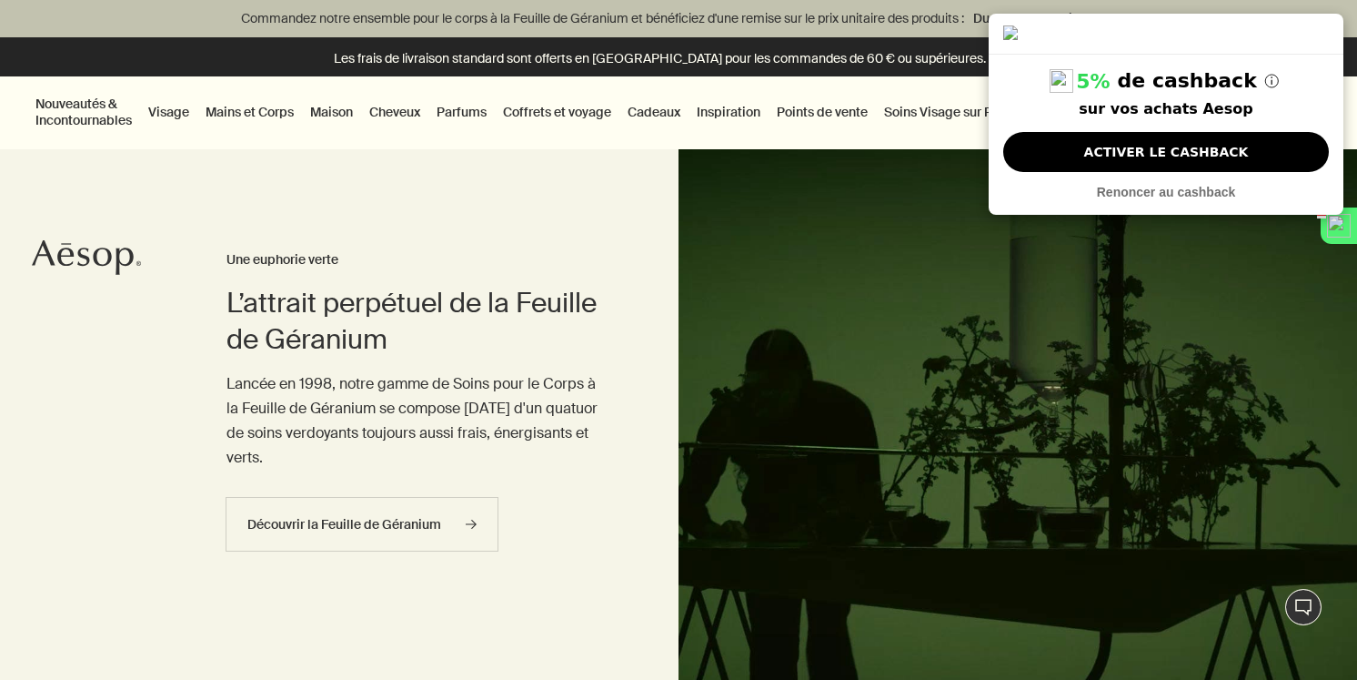
click at [394, 110] on link "Cheveux" at bounding box center [395, 112] width 58 height 24
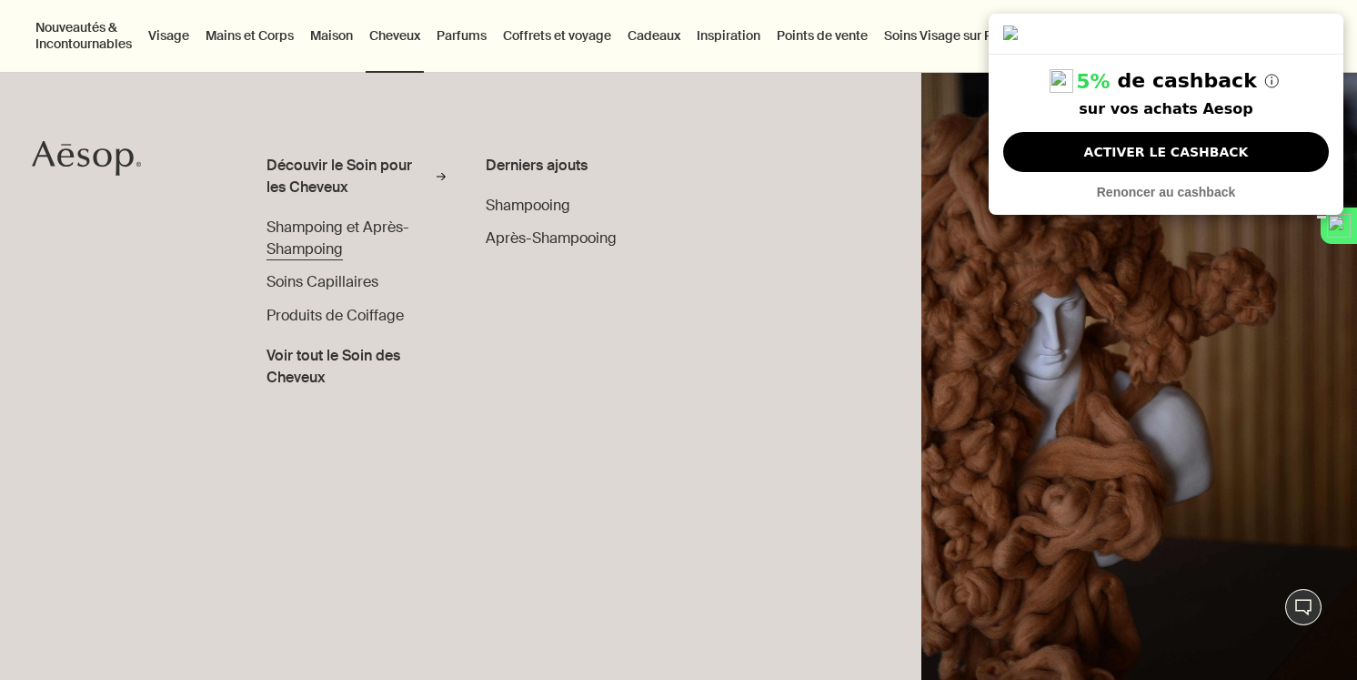
click at [350, 228] on span "Shampoing et Après-Shampoing" at bounding box center [338, 237] width 143 height 41
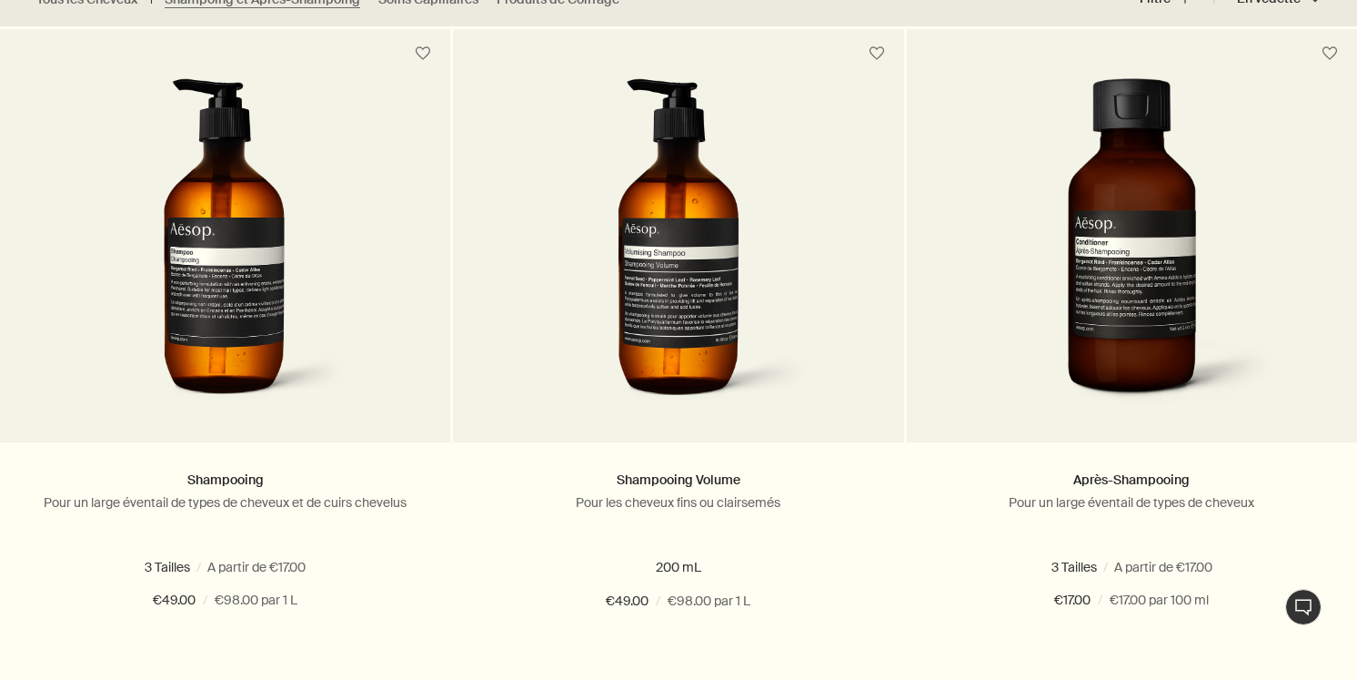
scroll to position [594, 0]
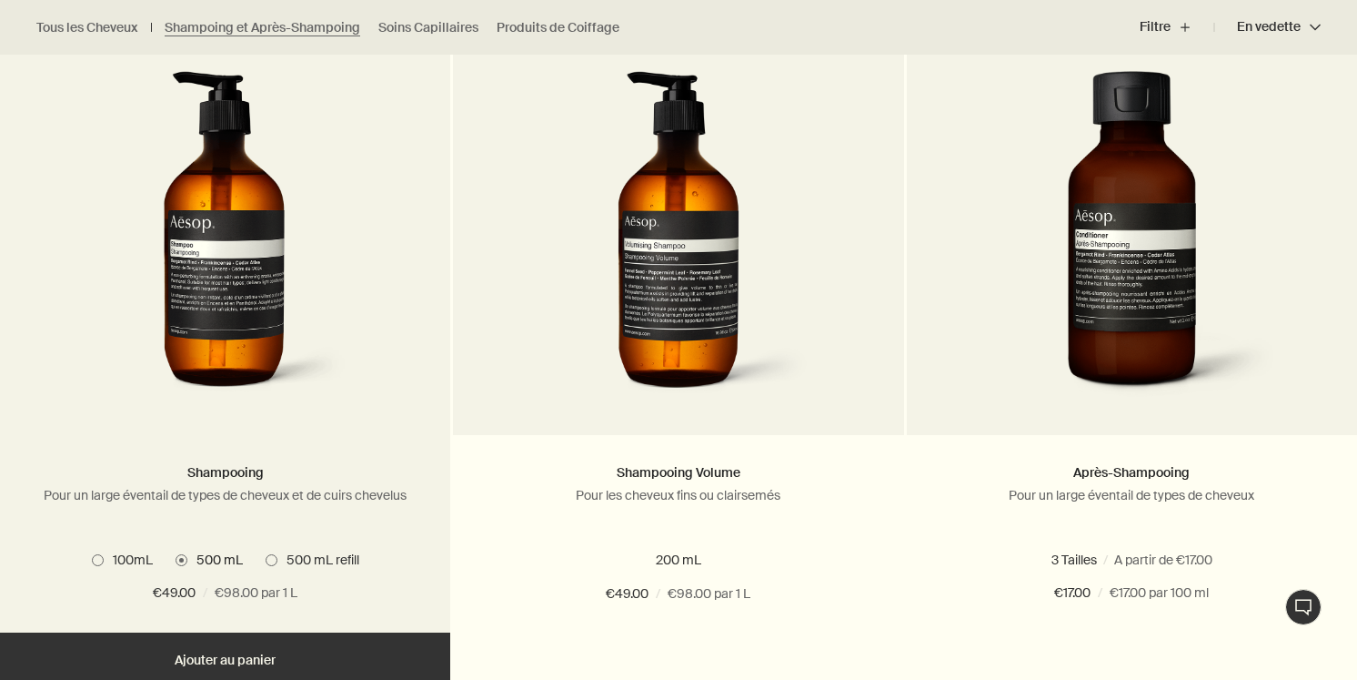
click at [120, 559] on span "100mL" at bounding box center [128, 559] width 49 height 16
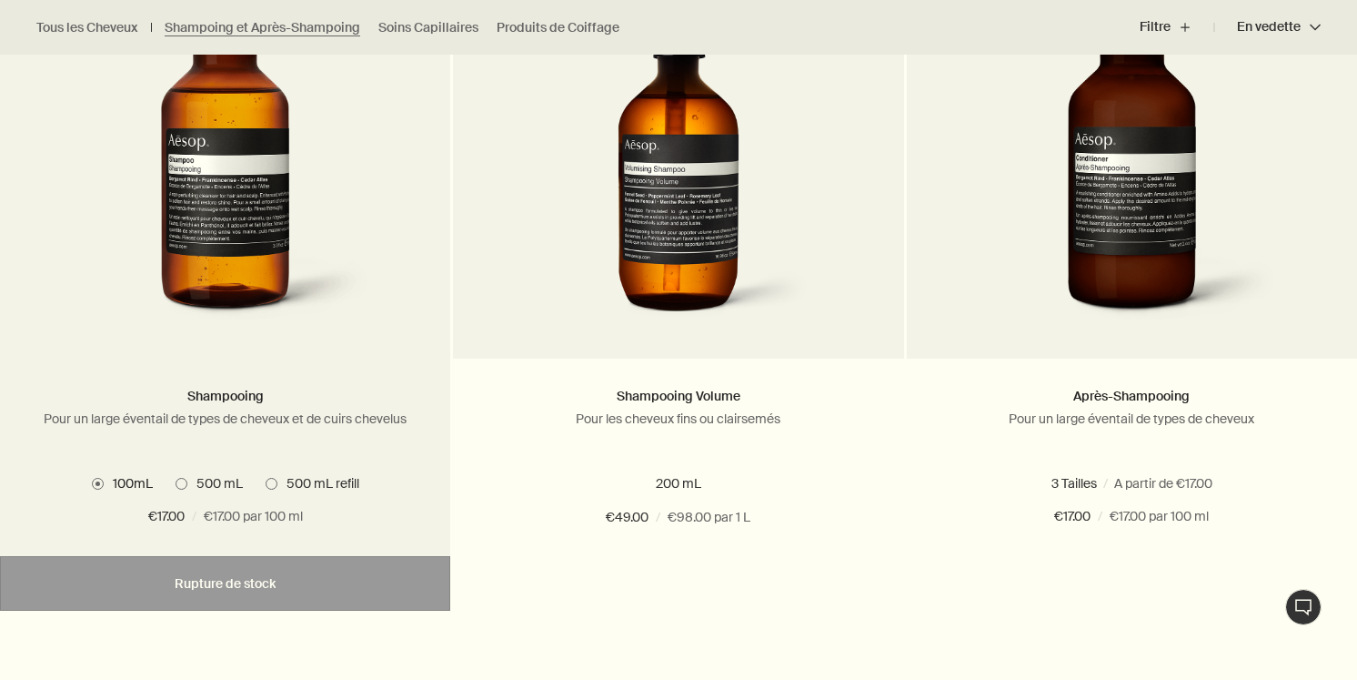
scroll to position [698, 0]
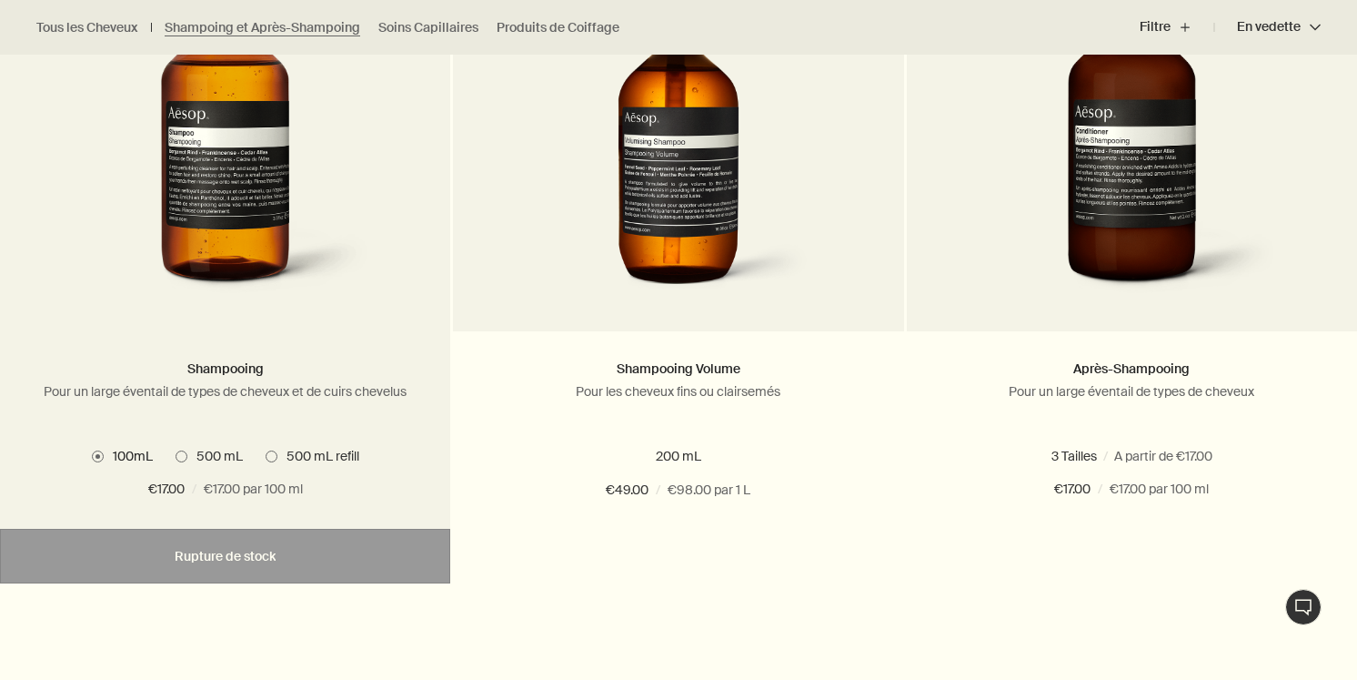
click at [207, 450] on span "500 mL" at bounding box center [214, 456] width 55 height 16
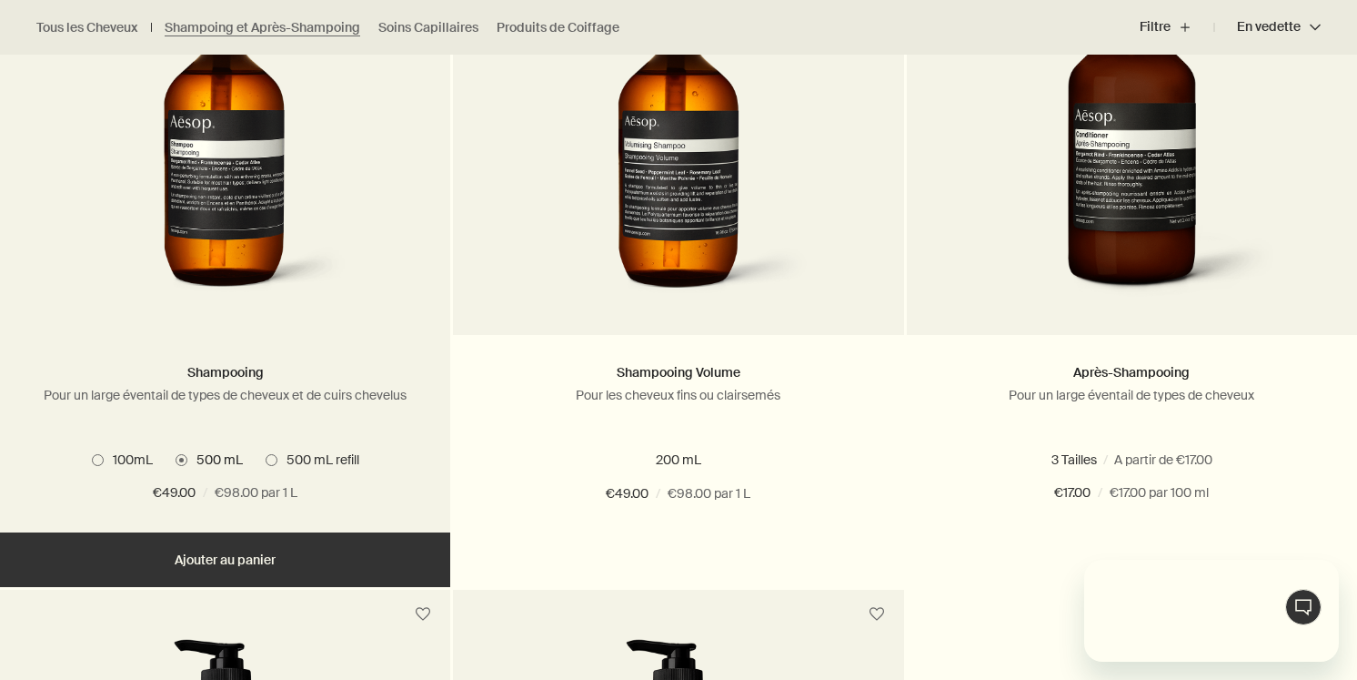
scroll to position [0, 0]
click at [301, 464] on span "500 mL refill" at bounding box center [318, 459] width 82 height 16
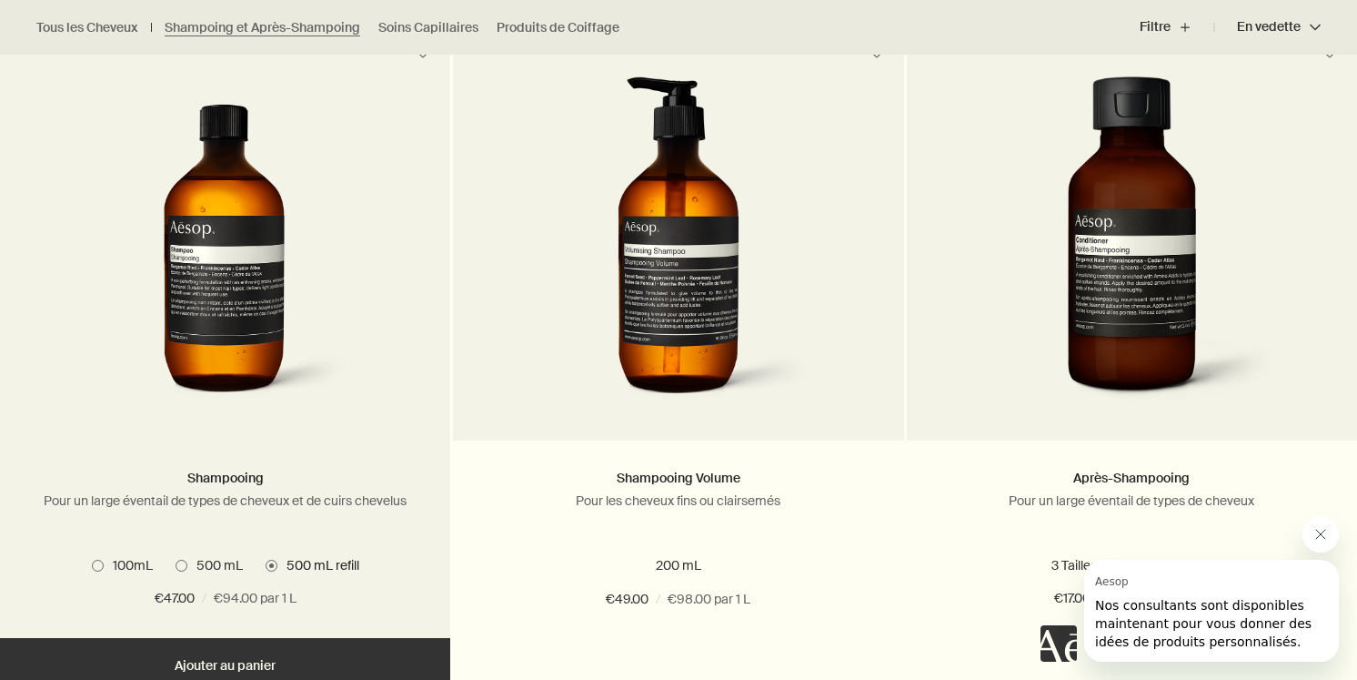
scroll to position [599, 0]
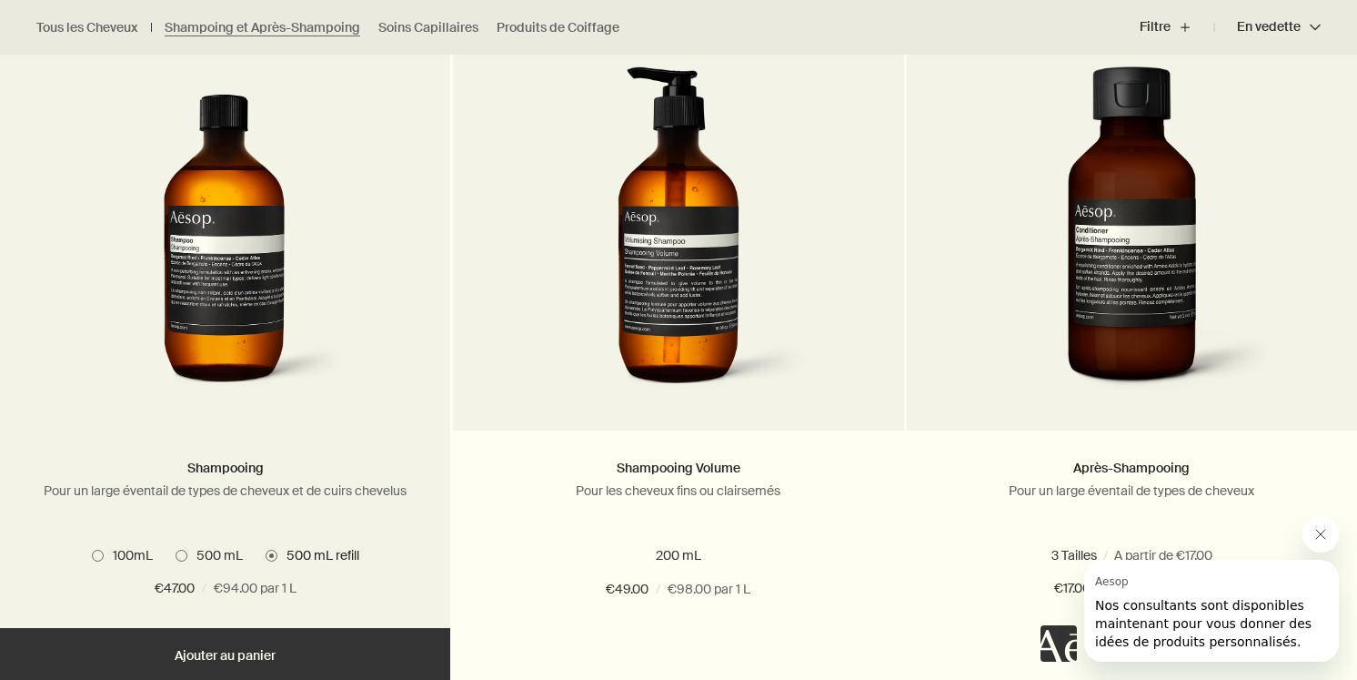
click at [206, 554] on span "500 mL" at bounding box center [214, 555] width 55 height 16
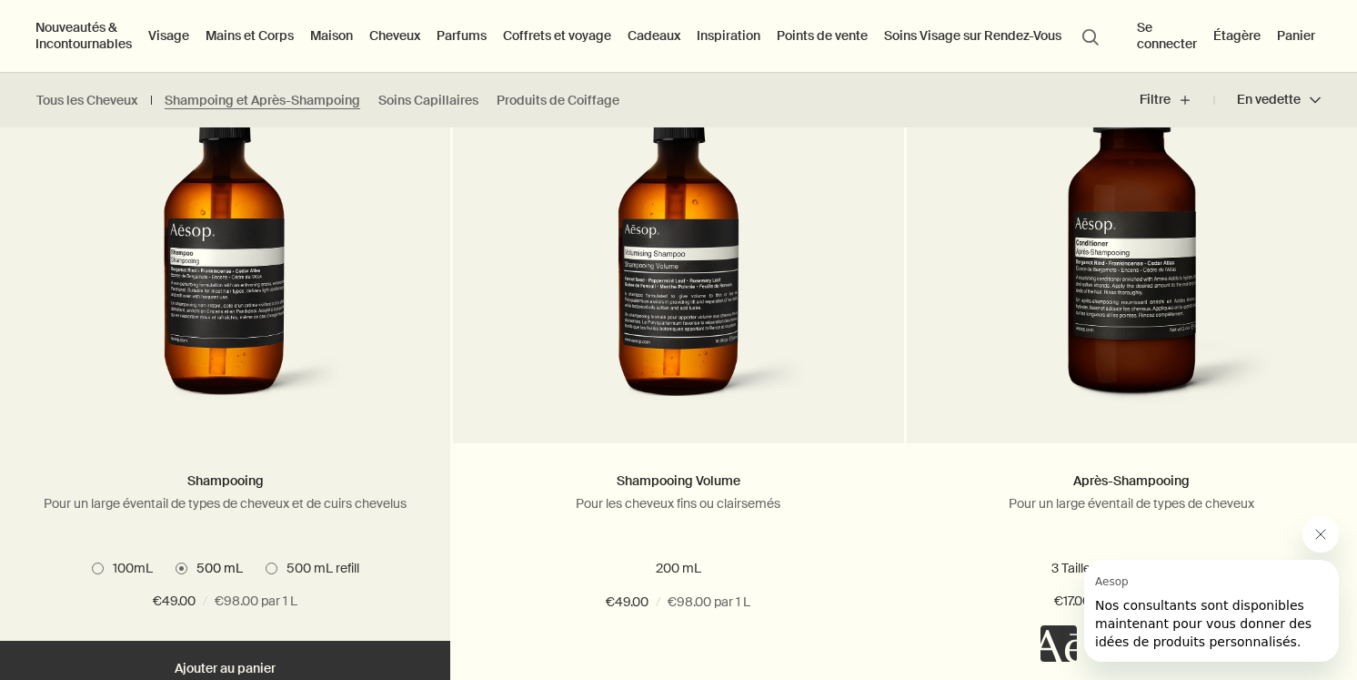
scroll to position [547, 0]
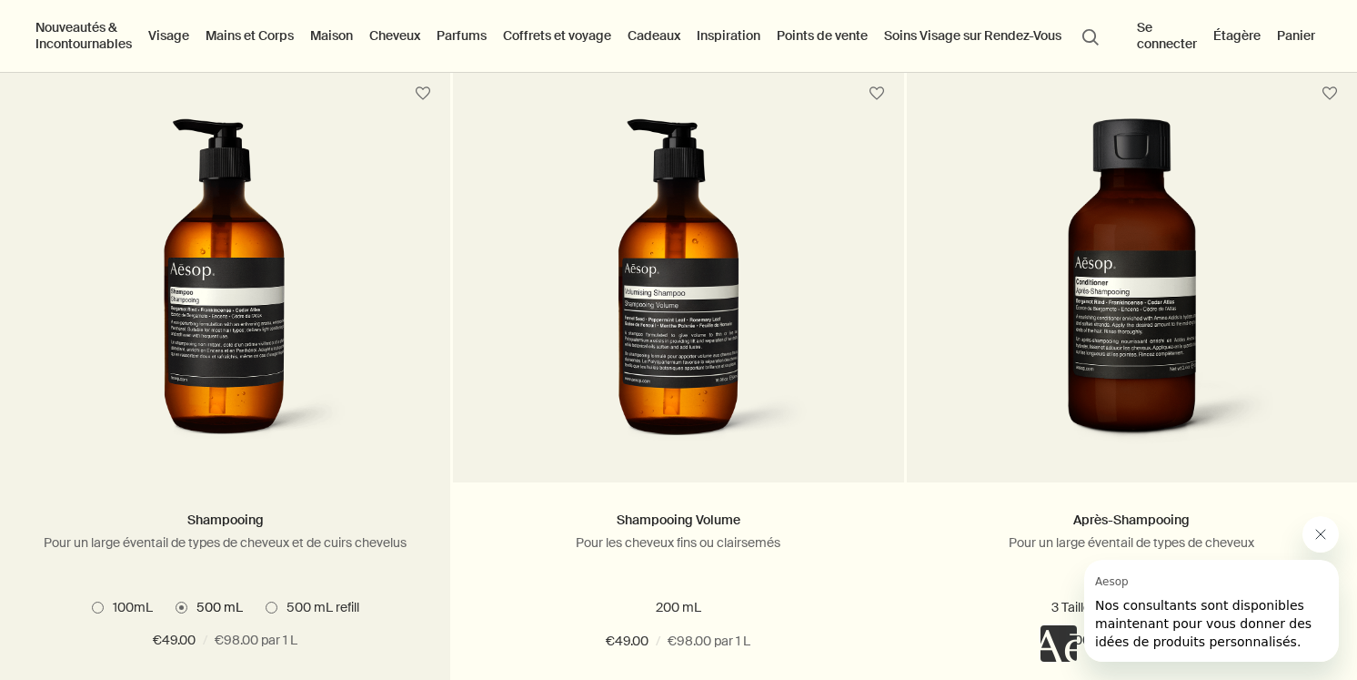
click at [260, 313] on img at bounding box center [225, 286] width 272 height 337
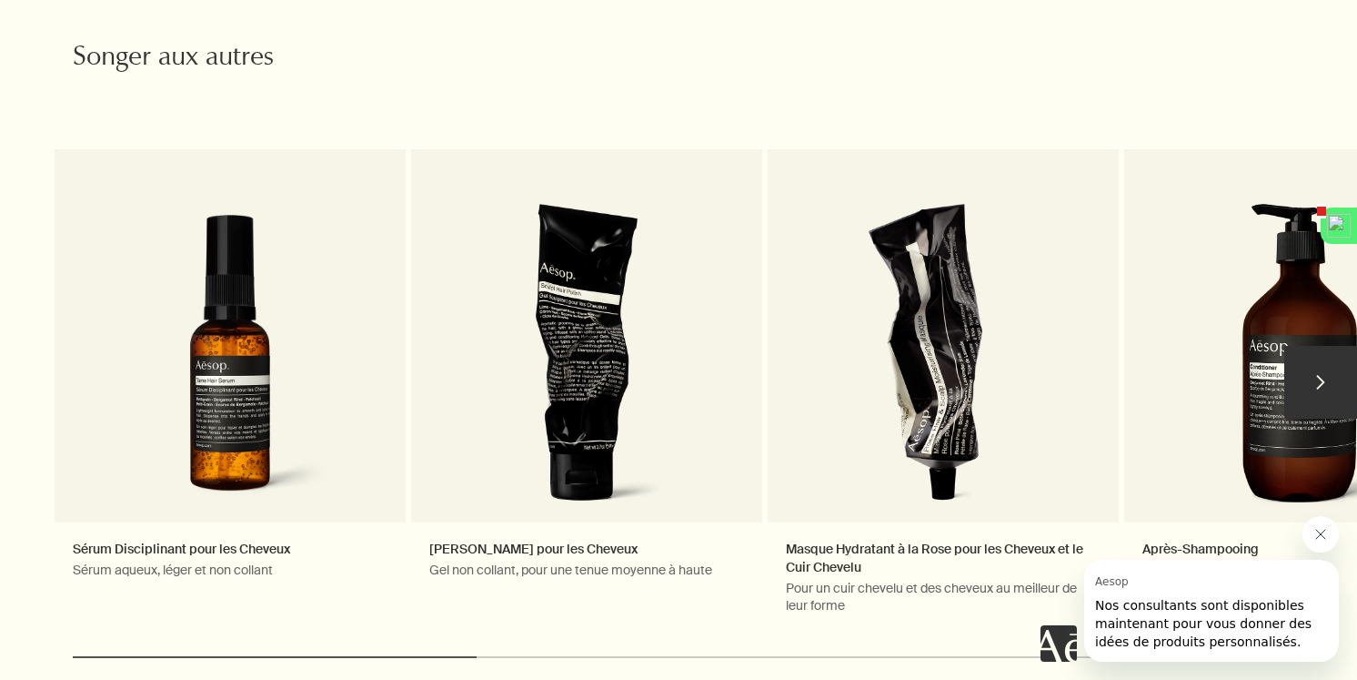
click at [1325, 392] on button "chevron" at bounding box center [1320, 382] width 73 height 73
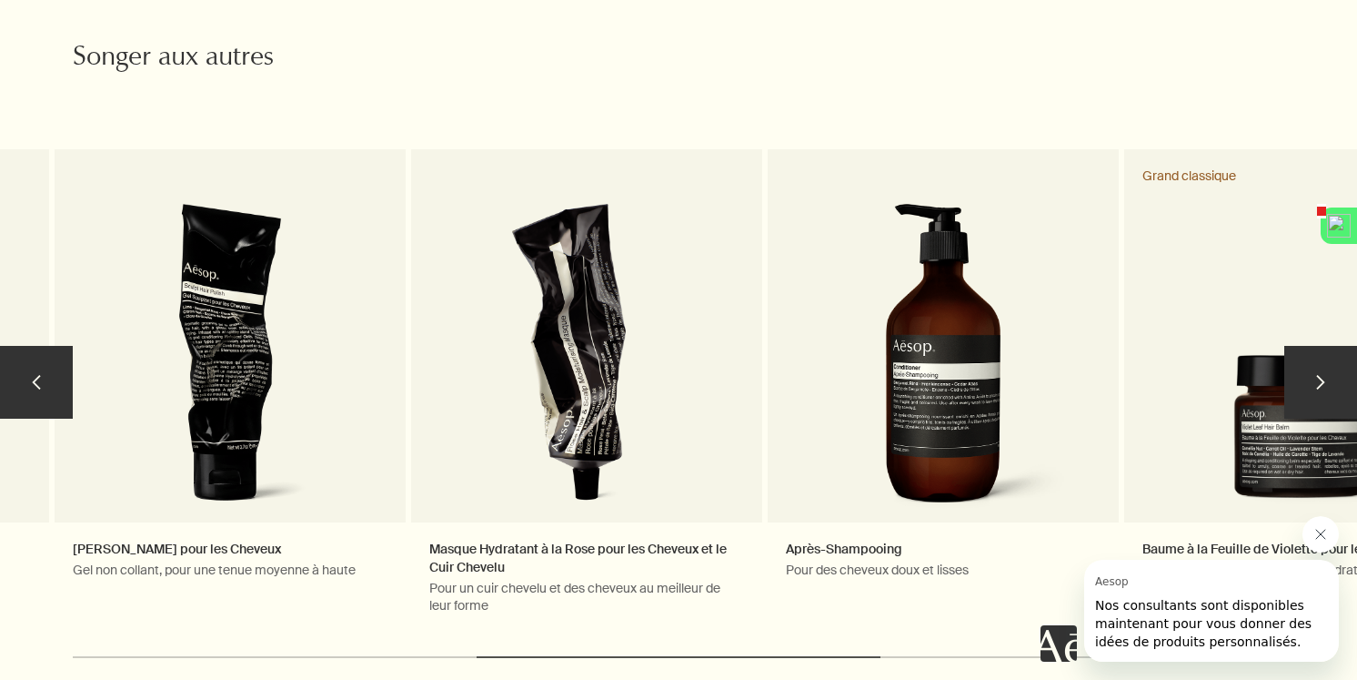
click at [1325, 392] on button "chevron" at bounding box center [1320, 382] width 73 height 73
